Goal: Task Accomplishment & Management: Manage account settings

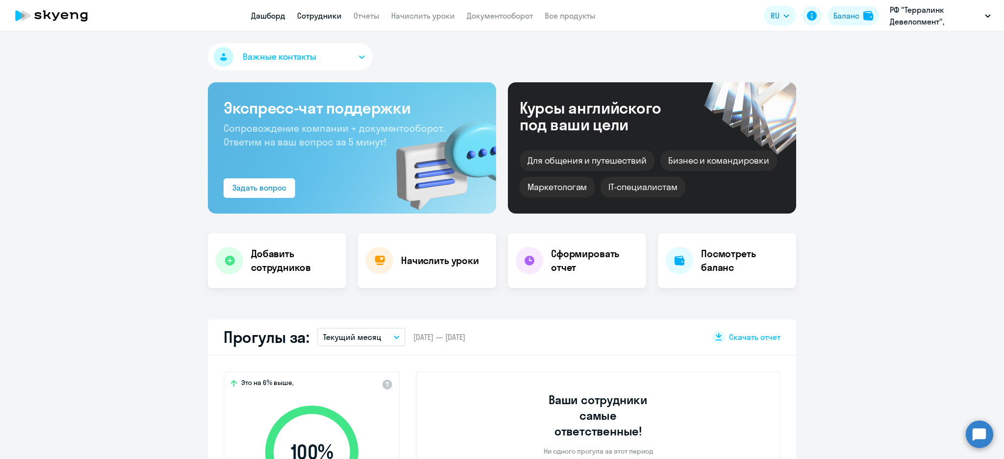
click at [333, 12] on link "Сотрудники" at bounding box center [319, 16] width 45 height 10
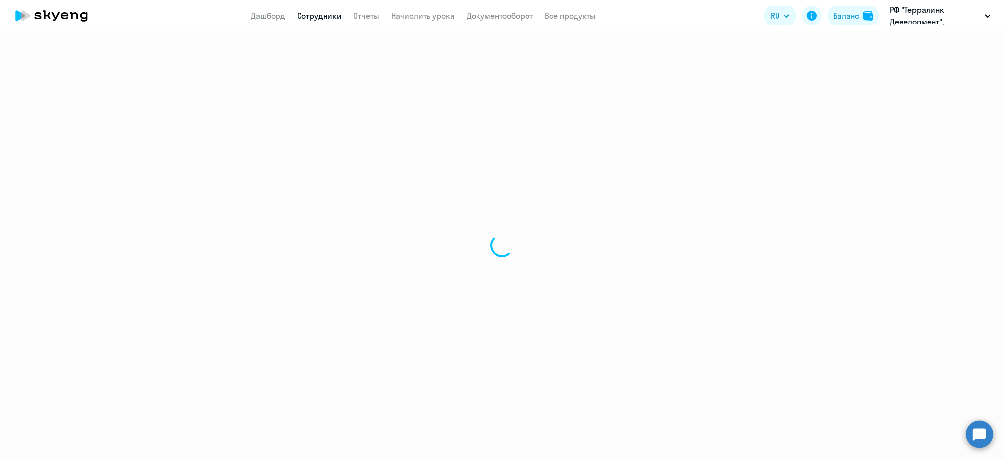
select select "30"
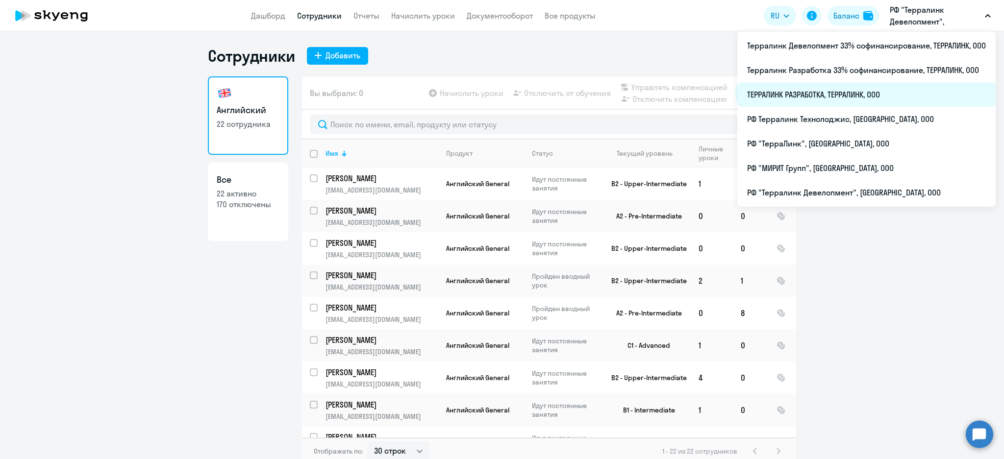
click at [811, 87] on li "ТЕРРАЛИНК РАЗРАБОТКА, ТЕРРАЛИНК, ООО" at bounding box center [866, 94] width 258 height 25
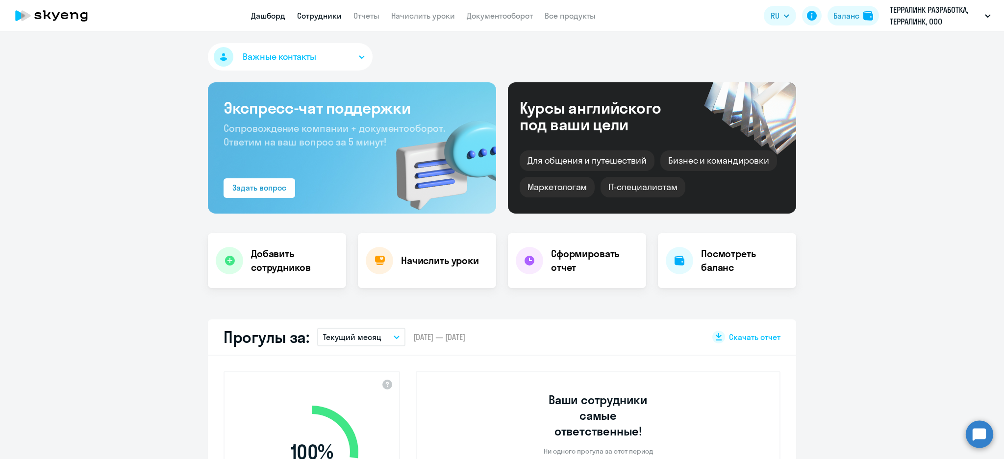
click at [320, 13] on link "Сотрудники" at bounding box center [319, 16] width 45 height 10
select select "30"
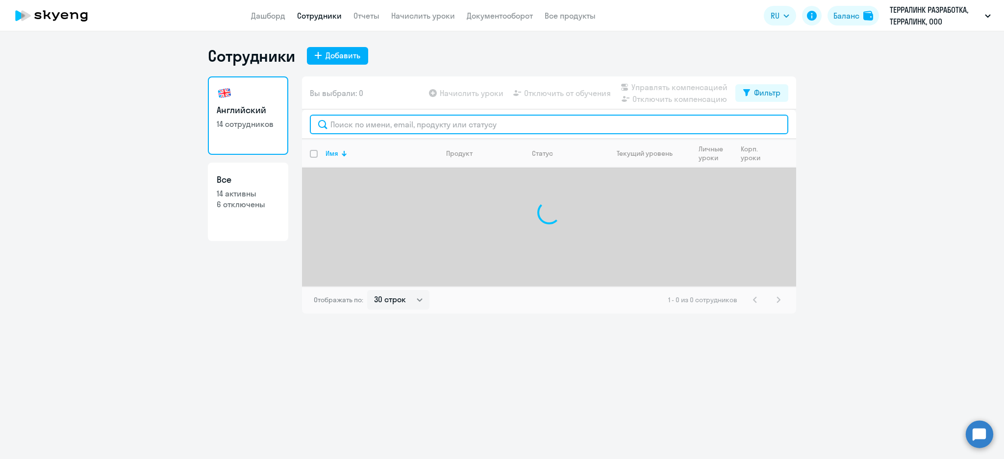
click at [370, 125] on input "text" at bounding box center [549, 125] width 478 height 20
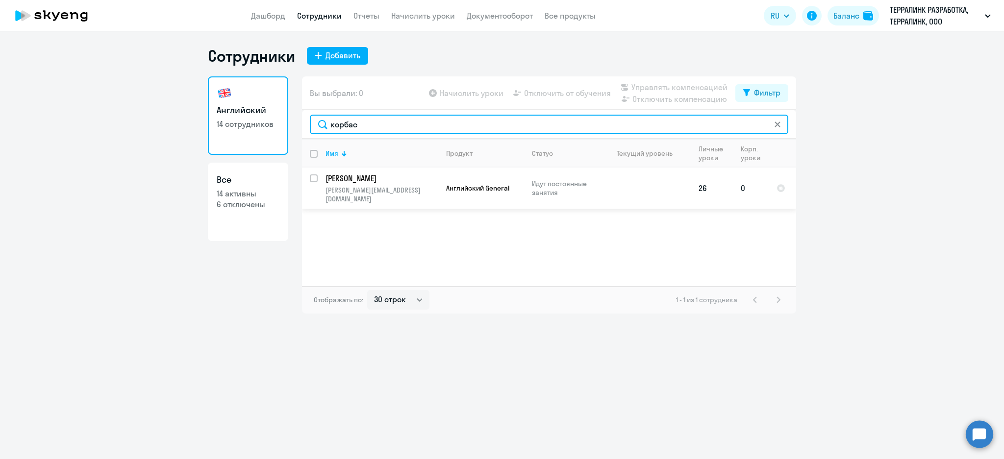
type input "корбас"
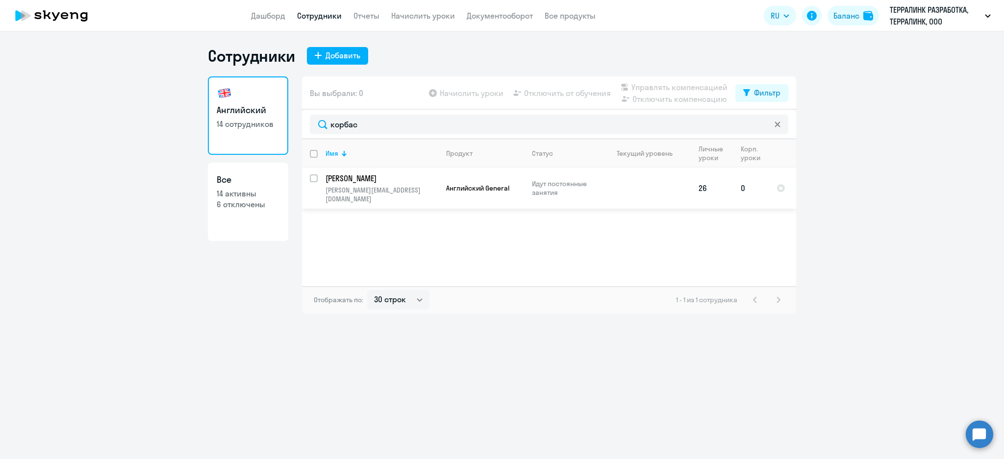
click at [368, 174] on p "[PERSON_NAME]" at bounding box center [380, 178] width 111 height 11
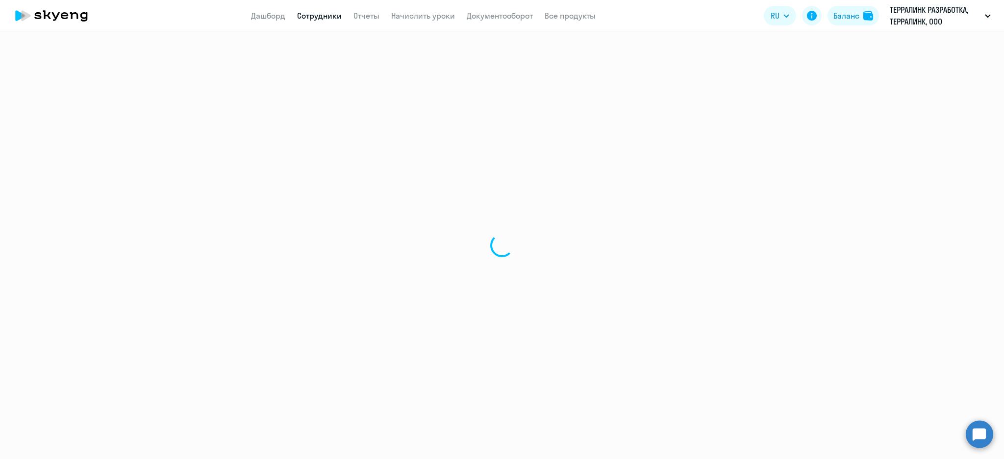
select select "english"
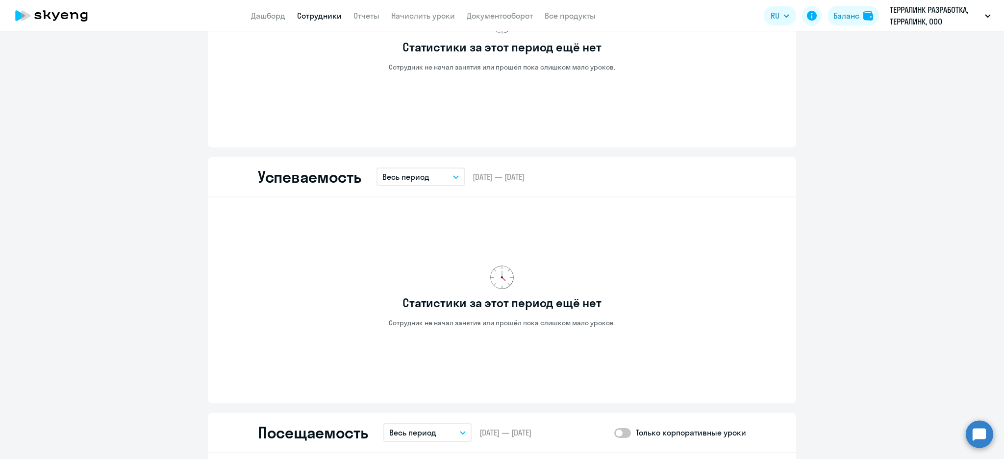
scroll to position [980, 0]
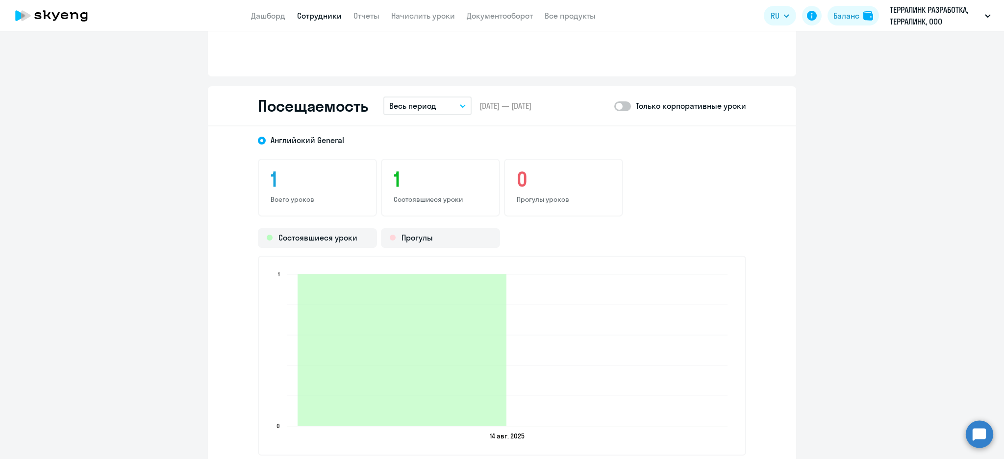
click at [623, 104] on span at bounding box center [622, 106] width 17 height 10
click at [614, 106] on input "checkbox" at bounding box center [614, 106] width 0 height 0
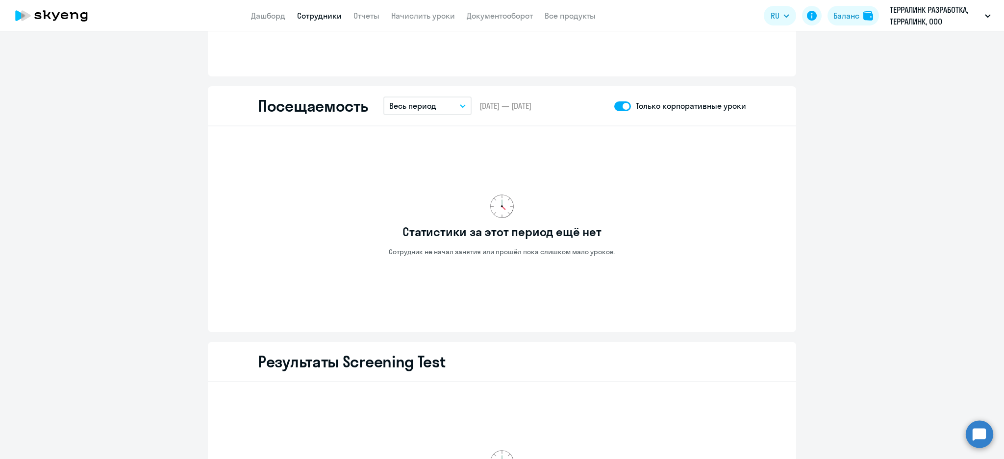
click at [616, 104] on span at bounding box center [622, 106] width 17 height 10
click at [614, 106] on input "checkbox" at bounding box center [614, 106] width 0 height 0
checkbox input "false"
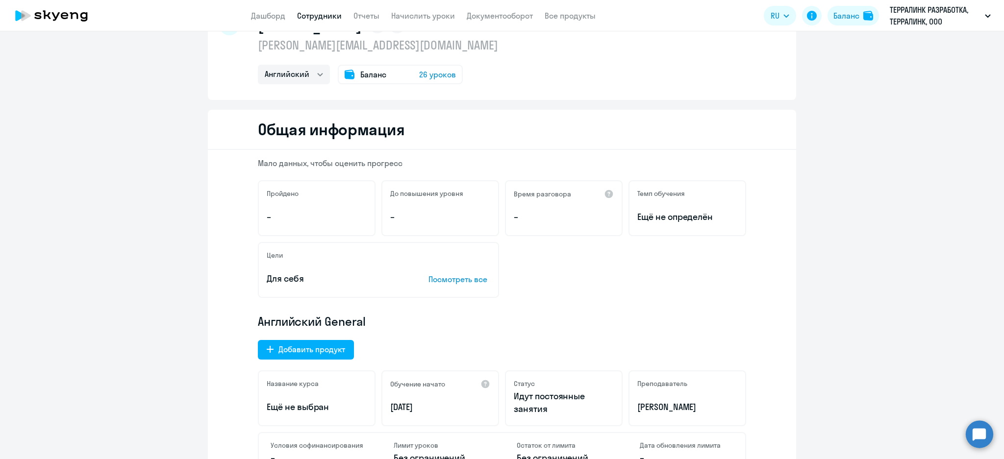
scroll to position [0, 0]
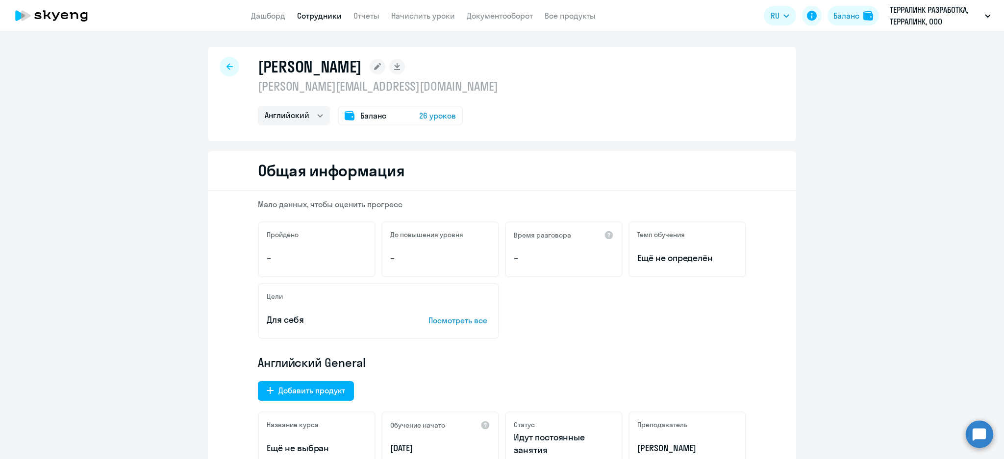
click at [329, 20] on link "Сотрудники" at bounding box center [319, 16] width 45 height 10
select select "30"
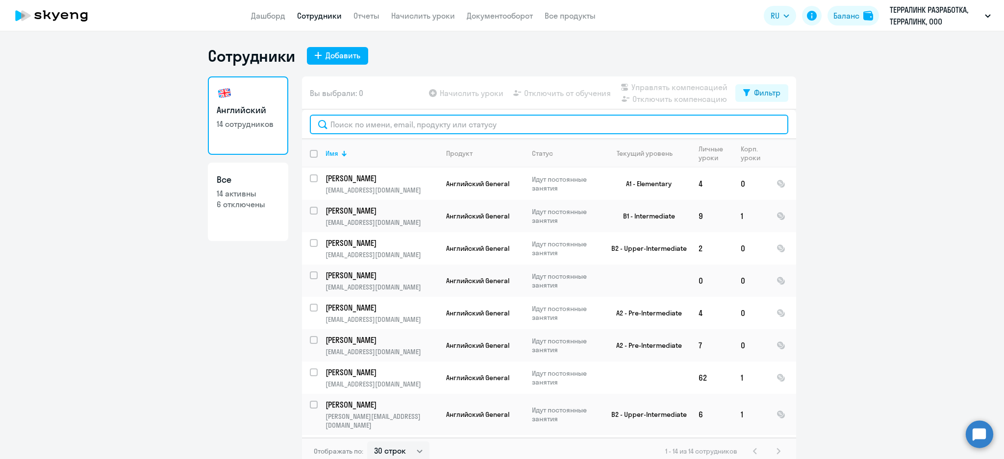
click at [374, 121] on input "text" at bounding box center [549, 125] width 478 height 20
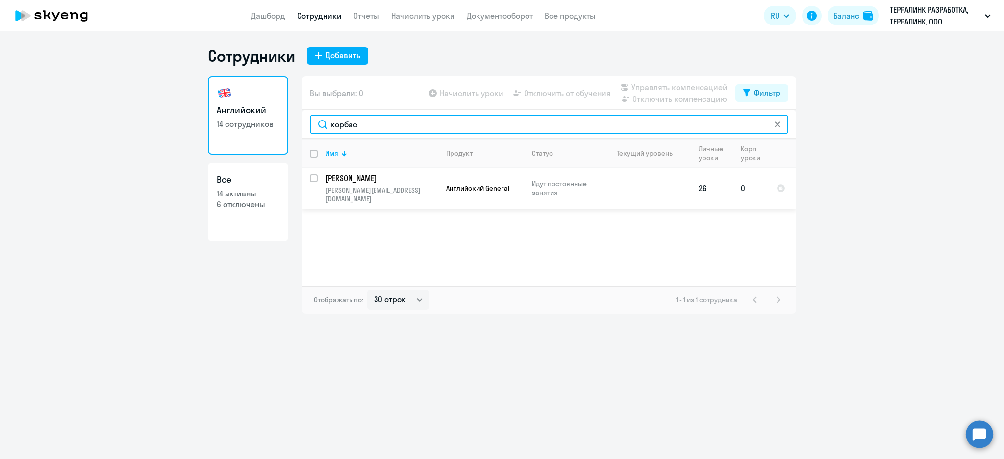
type input "корбас"
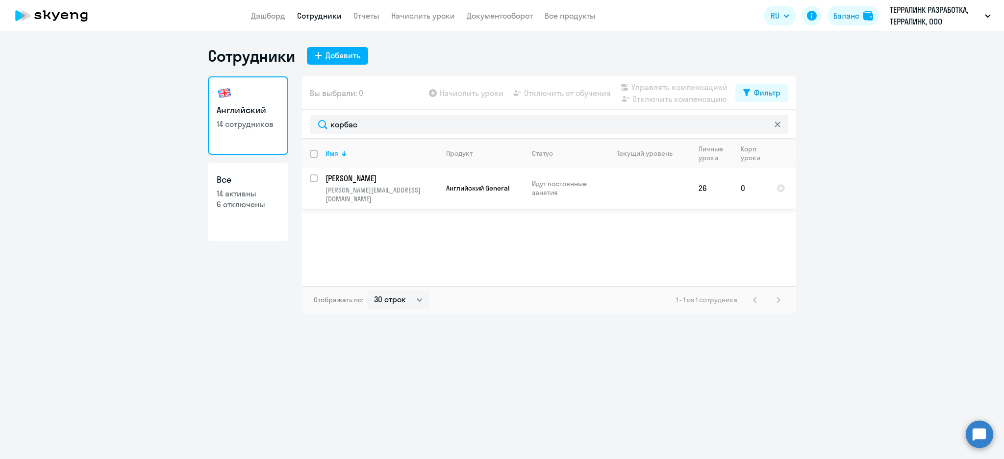
click at [312, 181] on input "select row 11106344" at bounding box center [320, 184] width 20 height 20
checkbox input "true"
click at [651, 89] on span "Управлять компенсацией" at bounding box center [679, 87] width 96 height 12
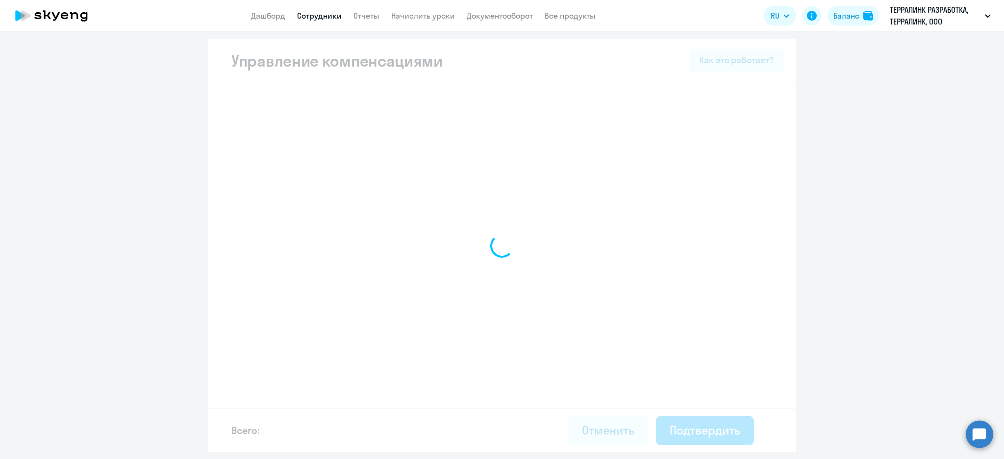
select select "MONTHLY"
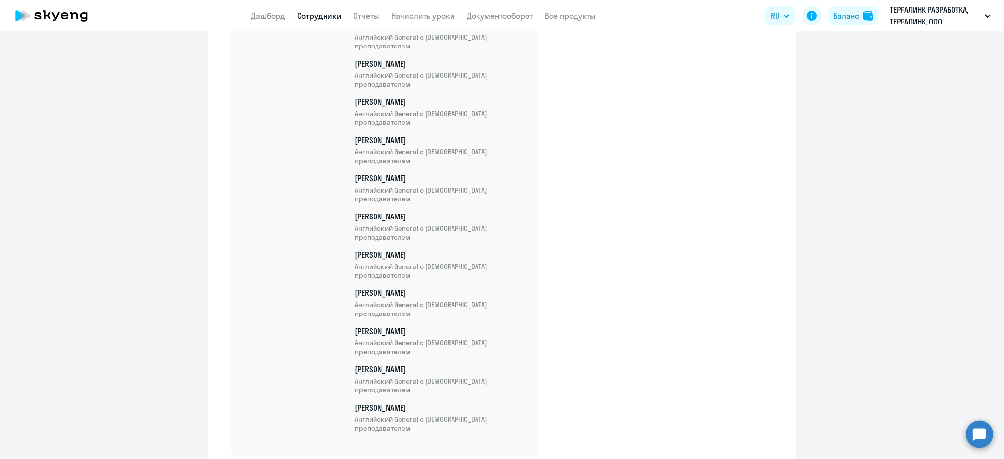
scroll to position [520, 0]
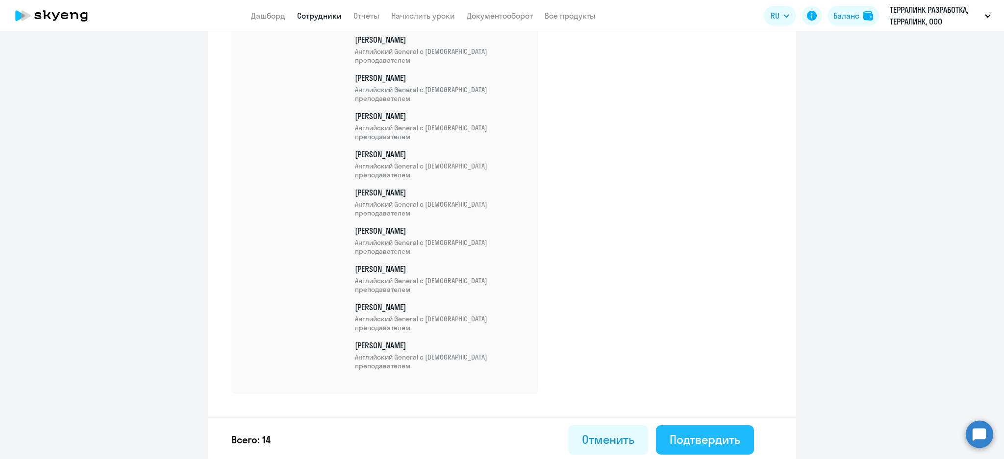
click at [685, 437] on div "Подтвердить" at bounding box center [705, 440] width 71 height 16
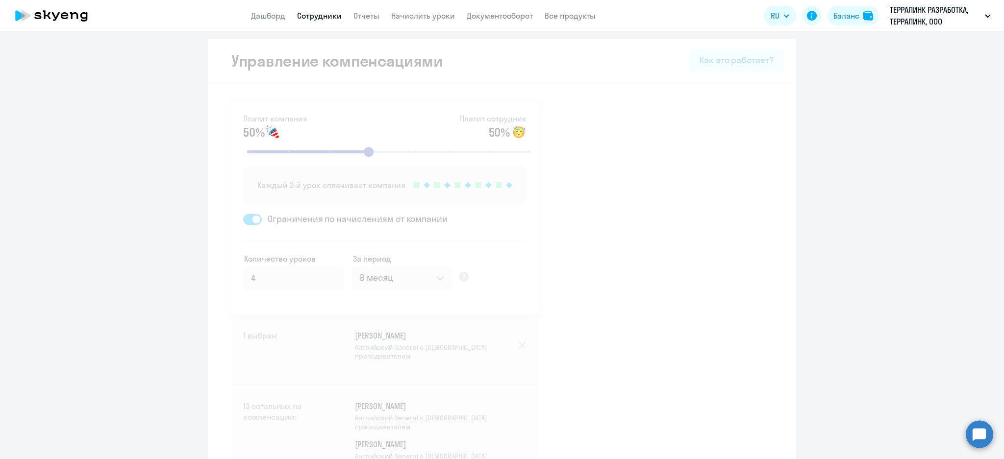
select select "30"
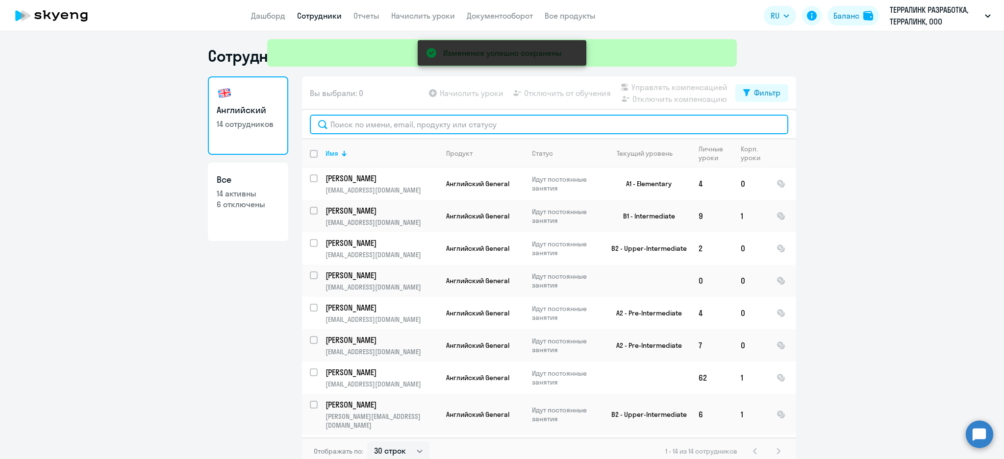
click at [374, 131] on input "text" at bounding box center [549, 125] width 478 height 20
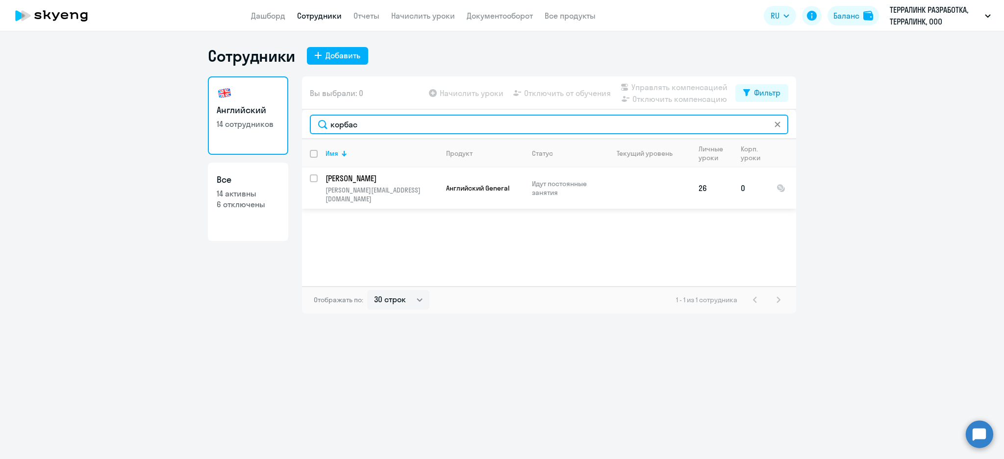
type input "корбас"
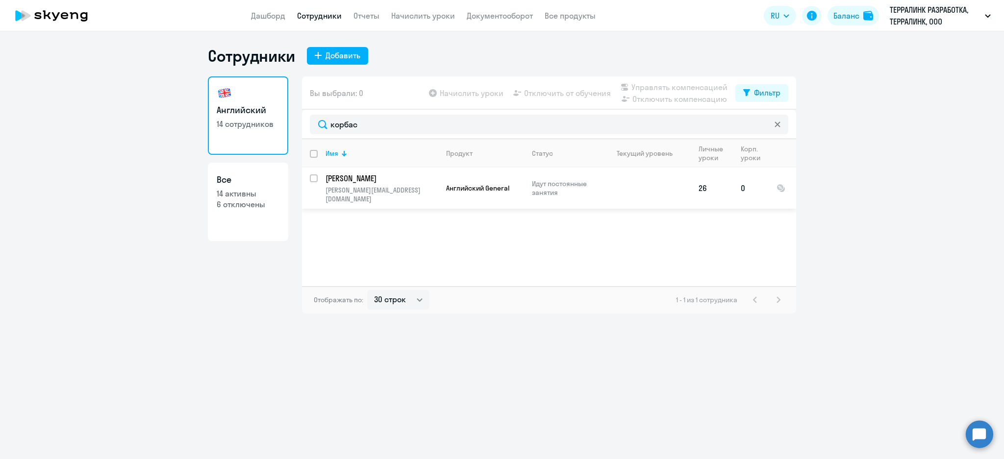
click at [378, 175] on p "[PERSON_NAME]" at bounding box center [380, 178] width 111 height 11
select select "english"
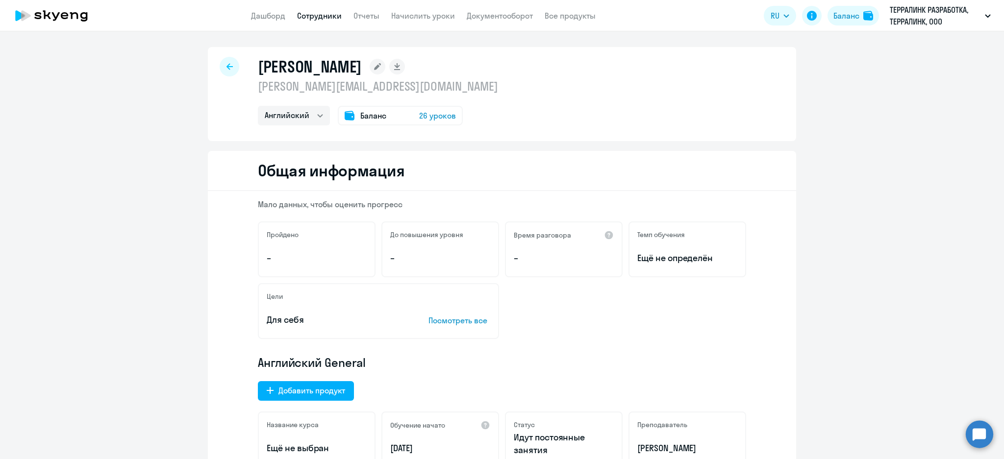
click at [365, 115] on span "Баланс" at bounding box center [373, 116] width 26 height 12
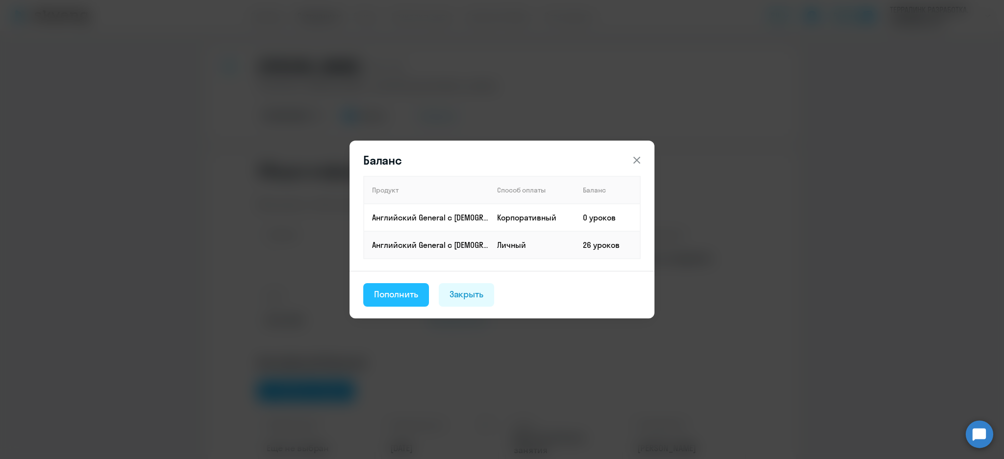
click at [386, 301] on button "Пополнить" at bounding box center [396, 295] width 66 height 24
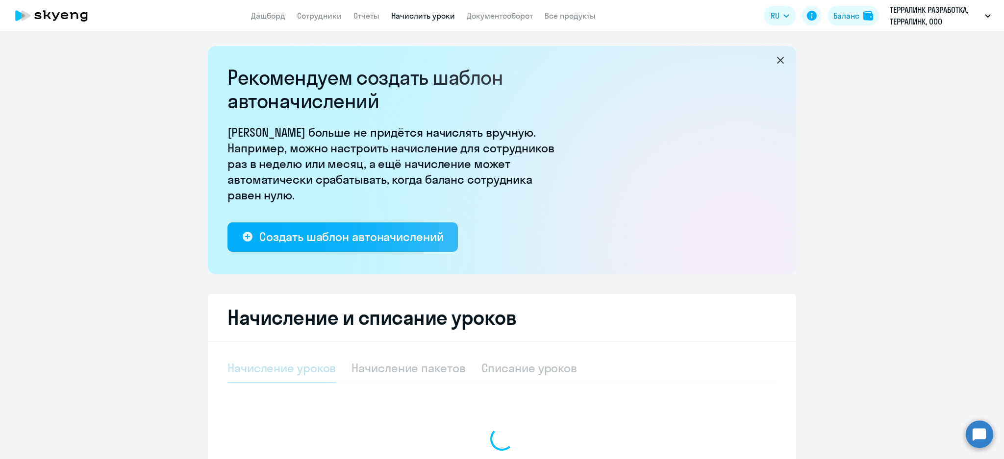
select select "10"
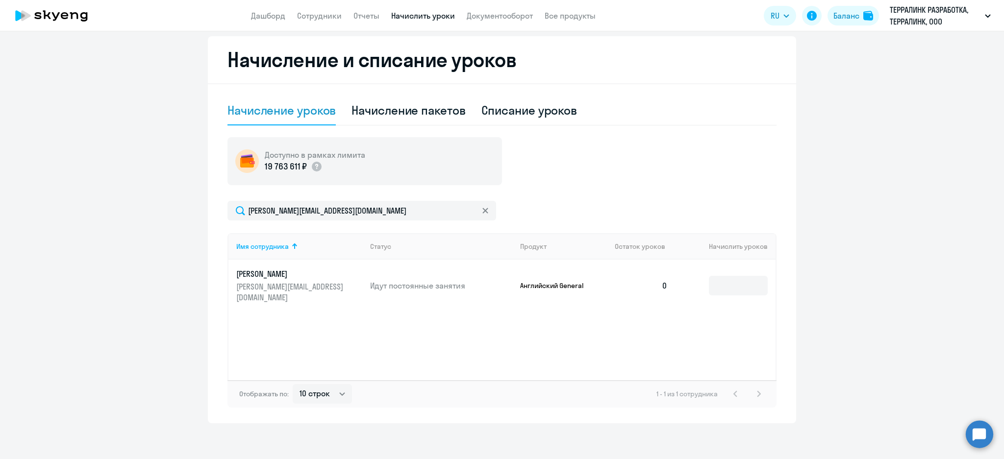
scroll to position [261, 0]
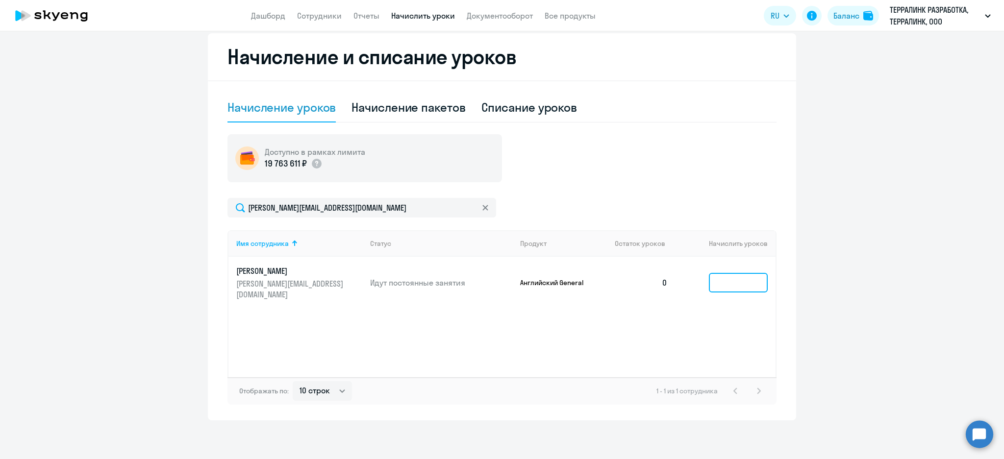
click at [719, 276] on input at bounding box center [738, 283] width 59 height 20
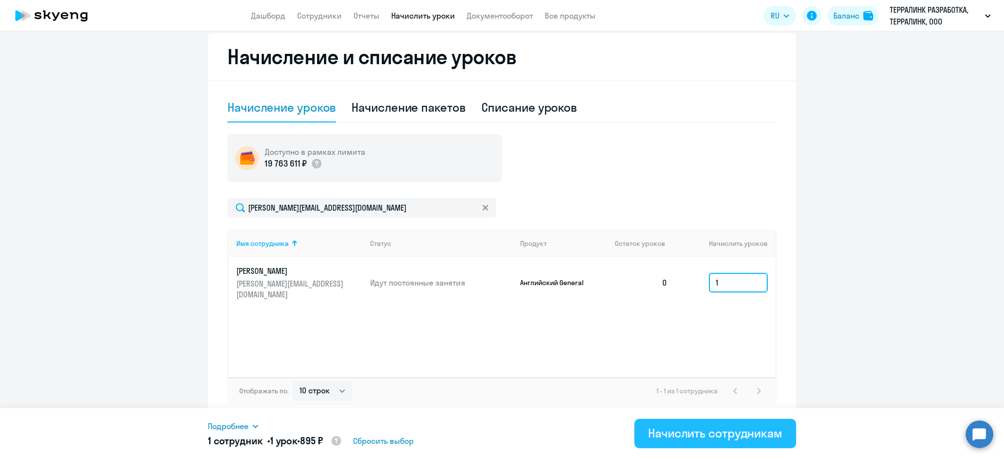
type input "1"
click at [726, 436] on div "Начислить сотрудникам" at bounding box center [715, 433] width 134 height 16
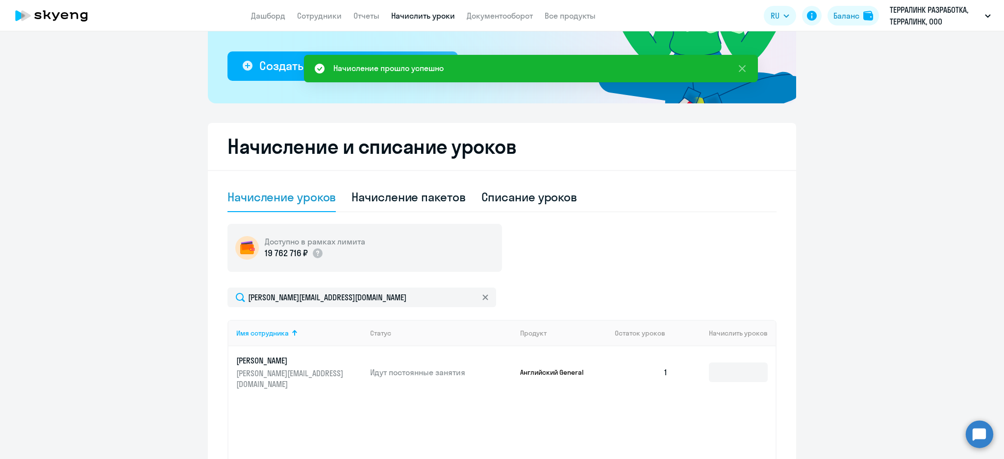
scroll to position [0, 0]
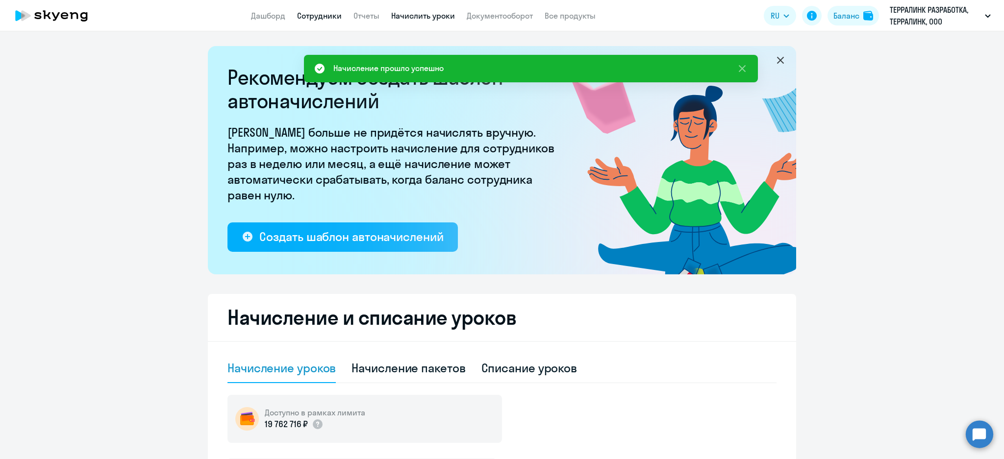
click at [329, 13] on link "Сотрудники" at bounding box center [319, 16] width 45 height 10
select select "30"
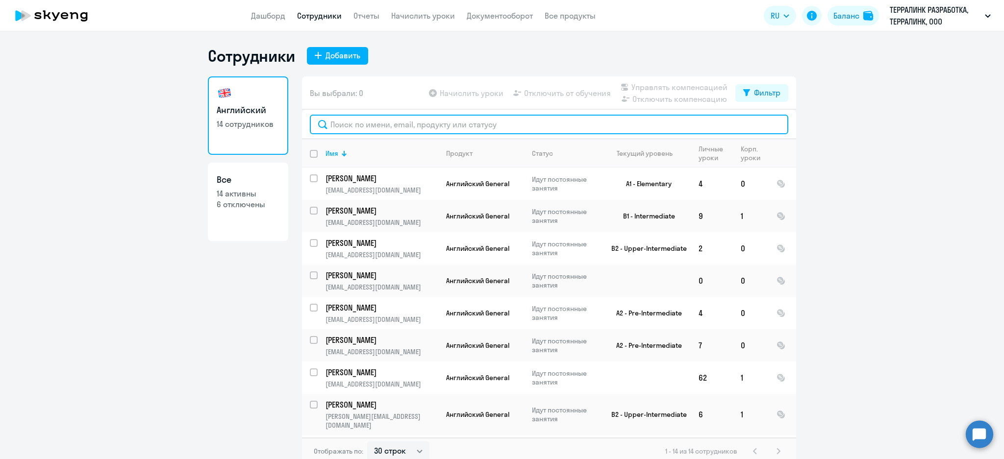
click at [379, 122] on input "text" at bounding box center [549, 125] width 478 height 20
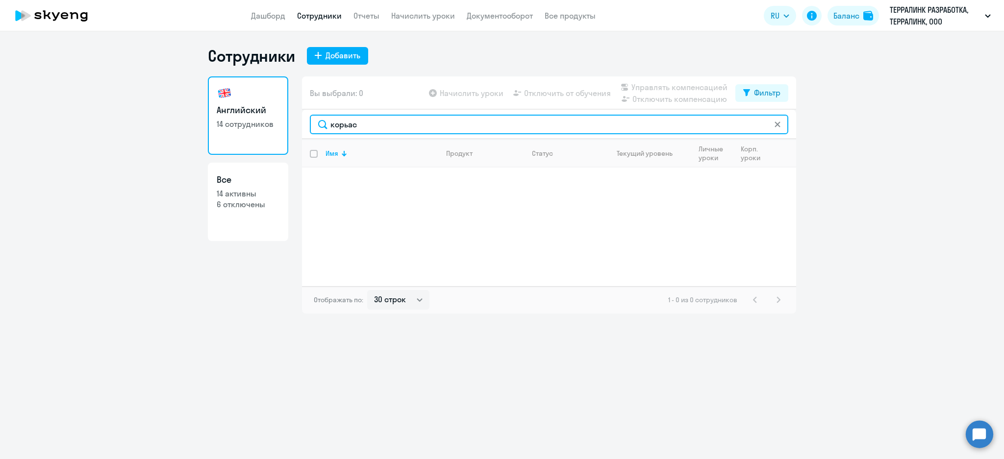
drag, startPoint x: 362, startPoint y: 124, endPoint x: 343, endPoint y: 125, distance: 19.1
click at [343, 125] on input "корьас" at bounding box center [549, 125] width 478 height 20
drag, startPoint x: 371, startPoint y: 130, endPoint x: 309, endPoint y: 116, distance: 63.4
click at [310, 116] on div "корбас" at bounding box center [549, 125] width 478 height 20
type input "белян"
